Goal: Find specific page/section: Find specific page/section

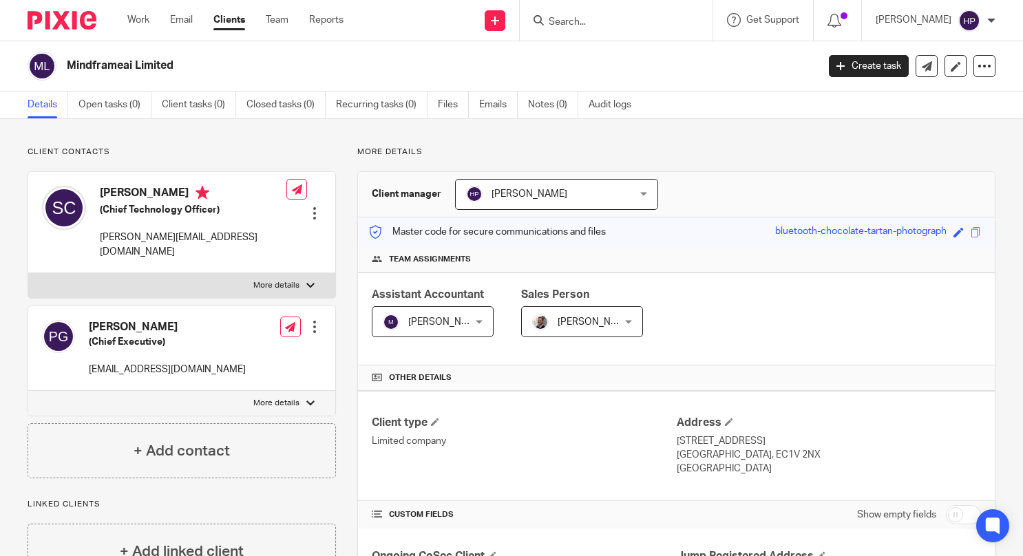
click at [596, 22] on input "Search" at bounding box center [609, 23] width 124 height 12
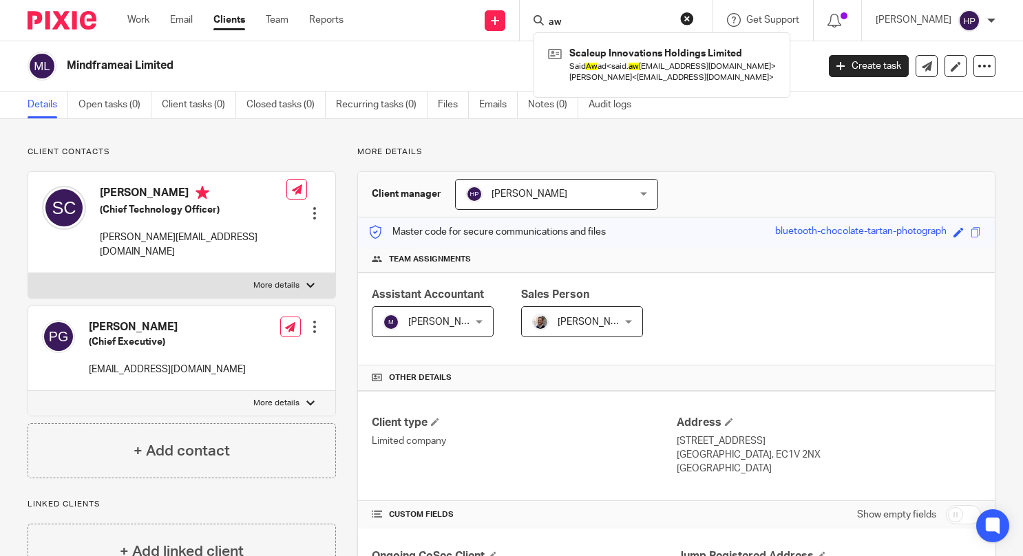
type input "a"
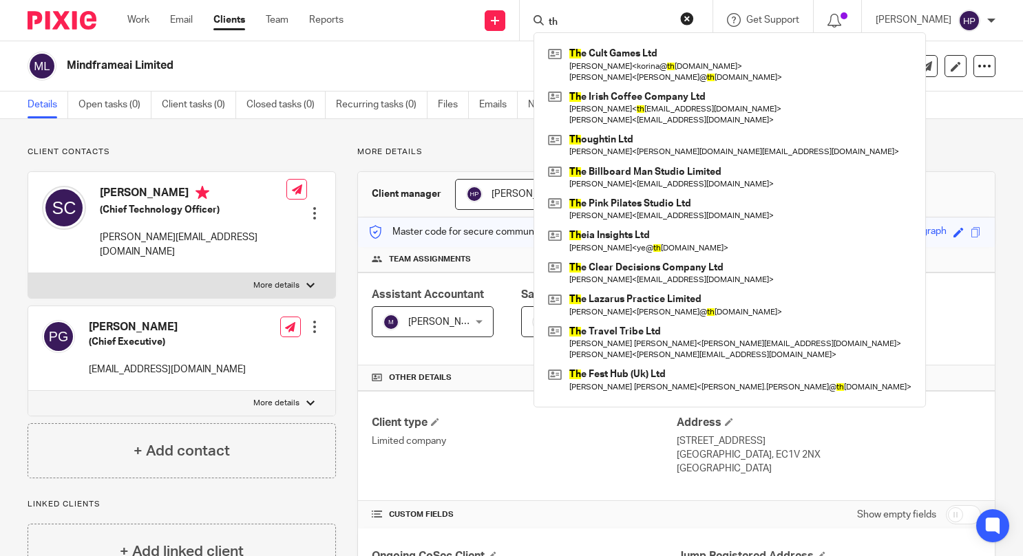
type input "t"
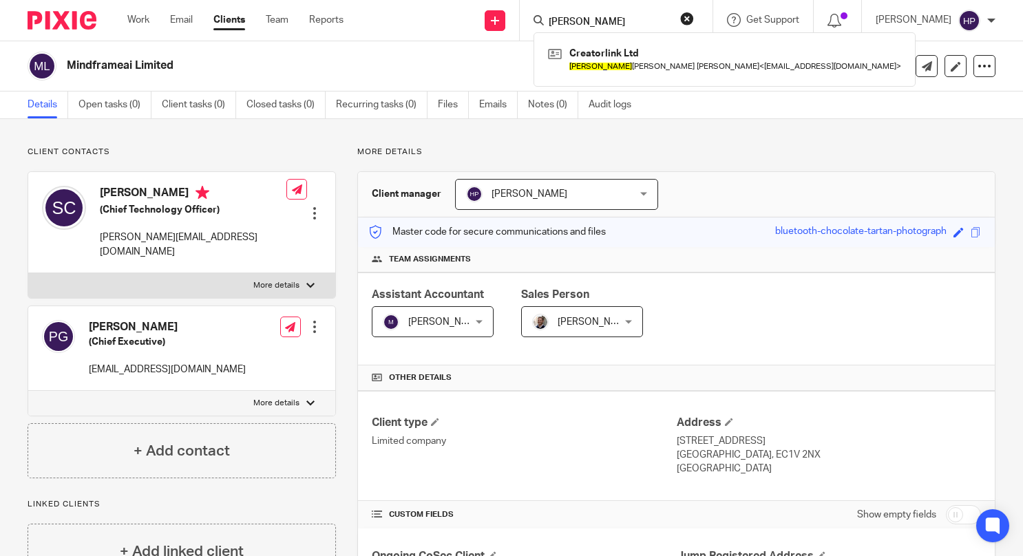
type input "[PERSON_NAME]"
click at [694, 20] on button "reset" at bounding box center [687, 19] width 14 height 14
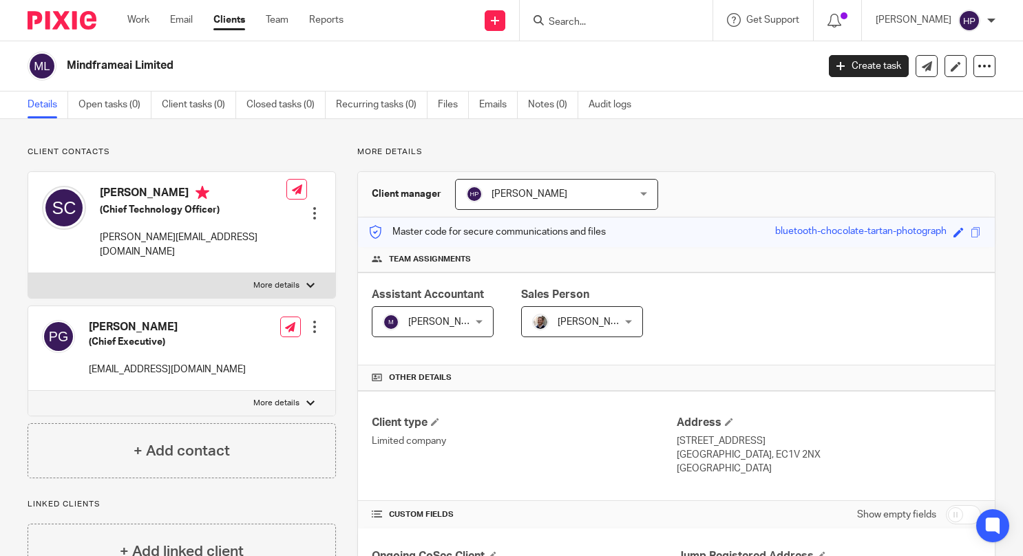
click at [629, 17] on input "Search" at bounding box center [609, 23] width 124 height 12
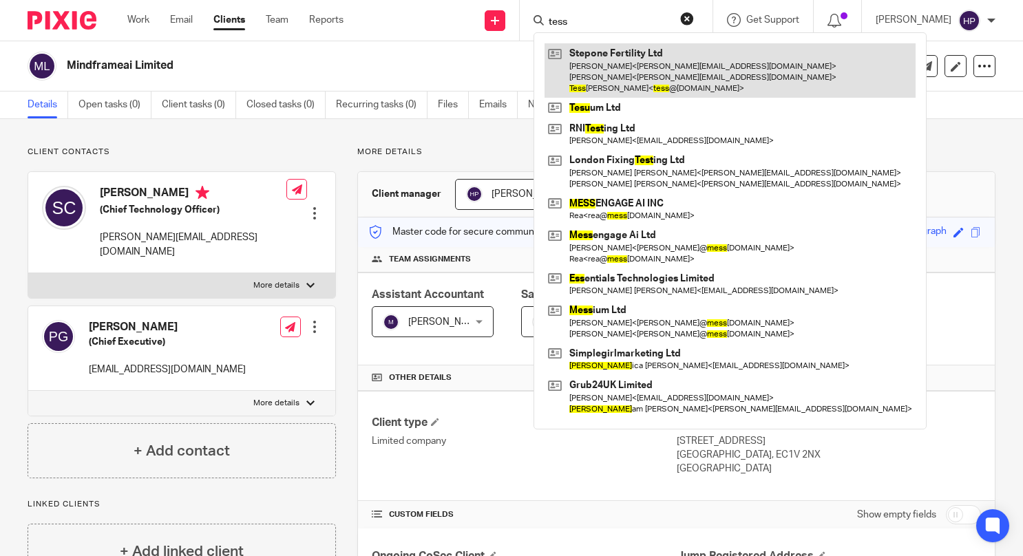
type input "tess"
click at [662, 51] on link at bounding box center [730, 70] width 371 height 54
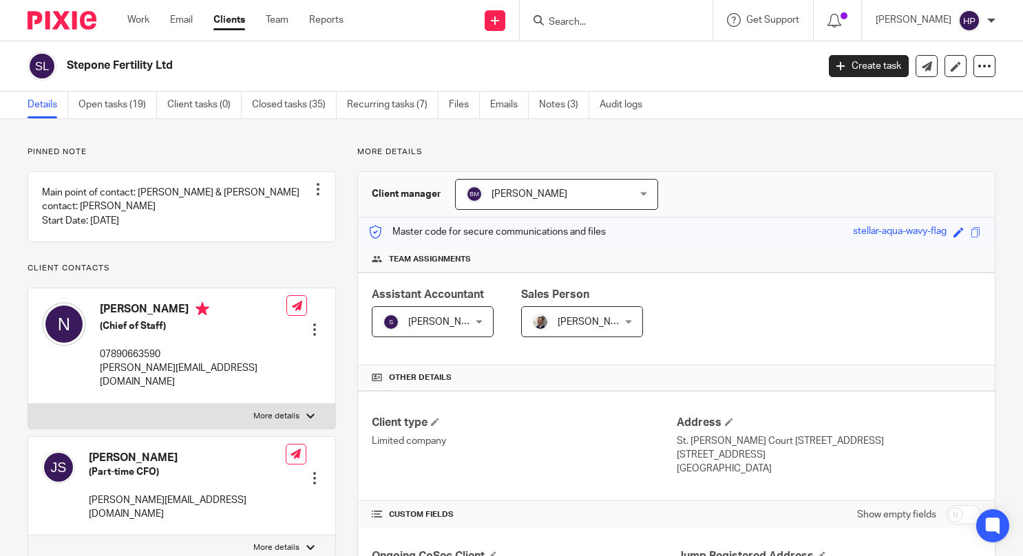
click at [616, 19] on input "Search" at bounding box center [609, 23] width 124 height 12
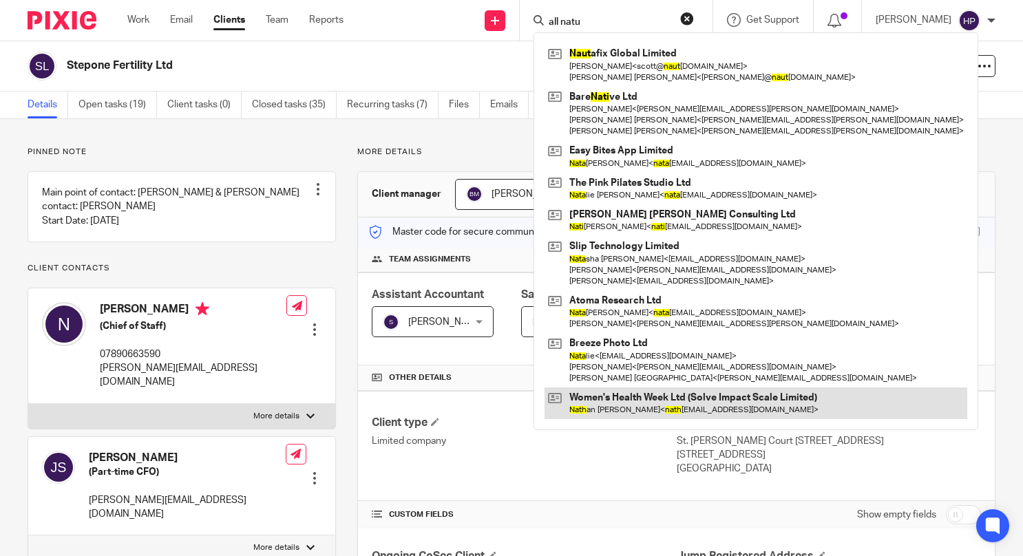
type input "all natu"
click at [625, 404] on link at bounding box center [756, 404] width 423 height 32
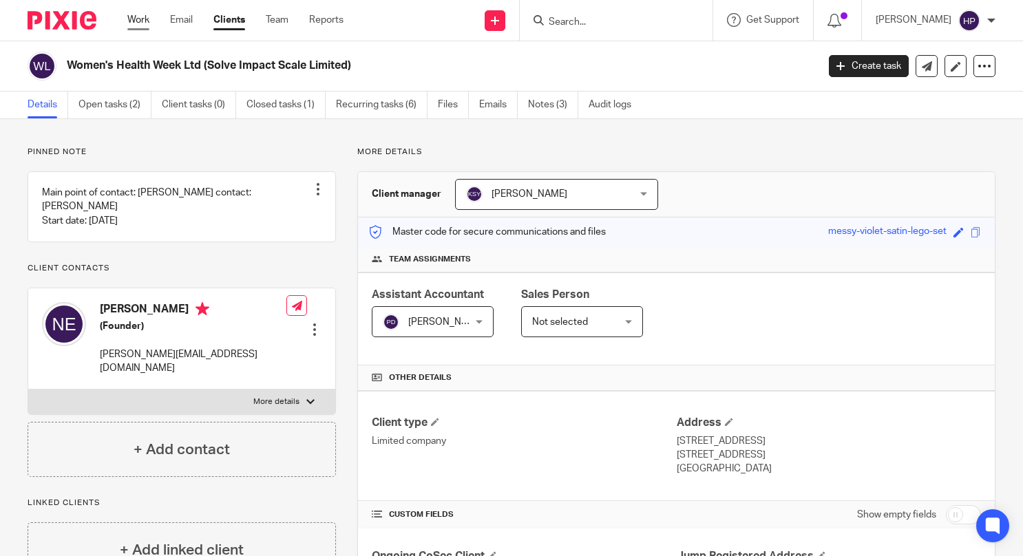
click at [144, 21] on link "Work" at bounding box center [138, 20] width 22 height 14
